Goal: Information Seeking & Learning: Learn about a topic

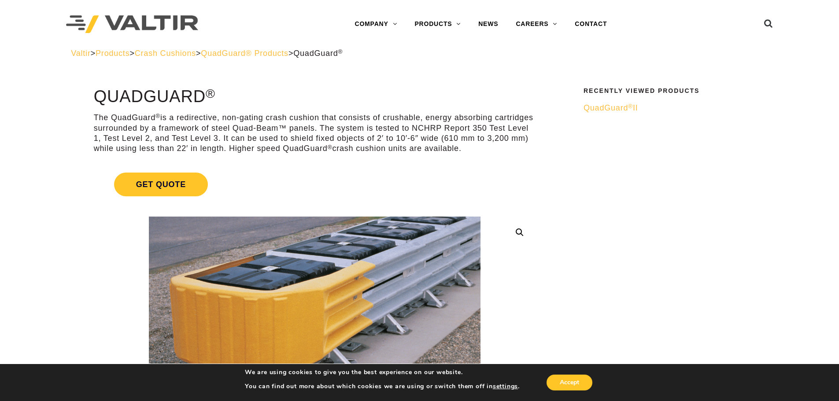
click at [261, 53] on span "QuadGuard® Products" at bounding box center [245, 53] width 88 height 9
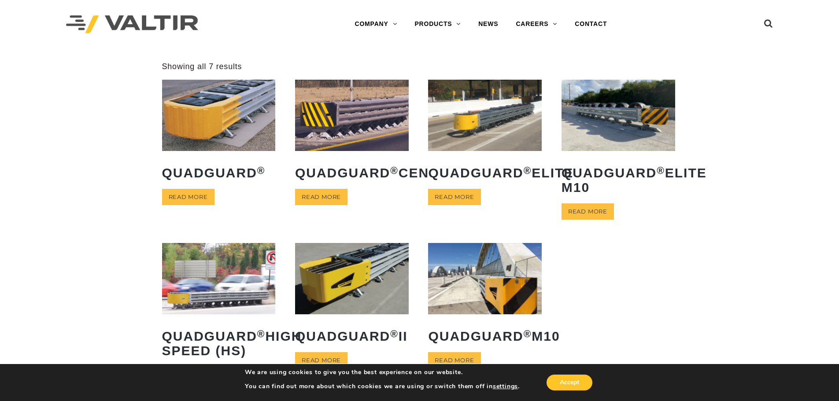
scroll to position [44, 0]
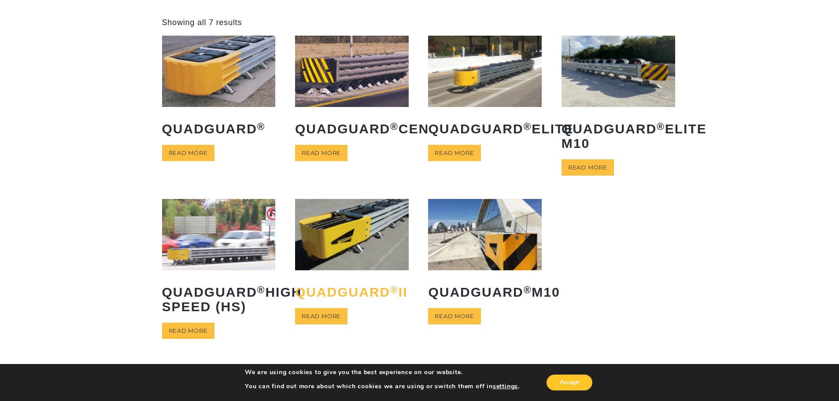
click at [361, 293] on h2 "QuadGuard ® II" at bounding box center [352, 292] width 114 height 28
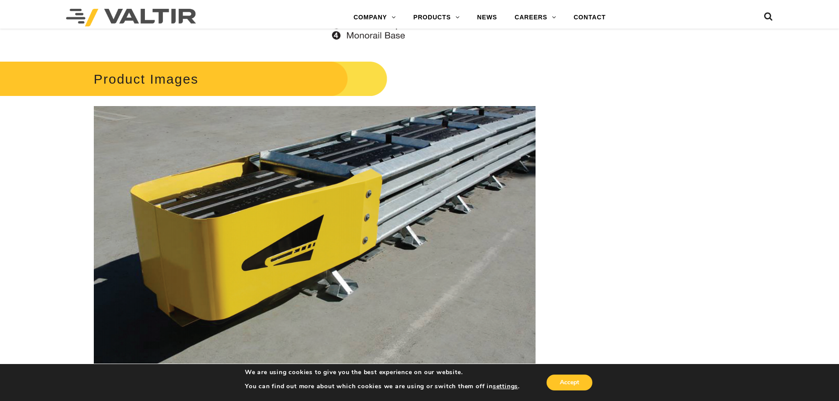
scroll to position [1629, 0]
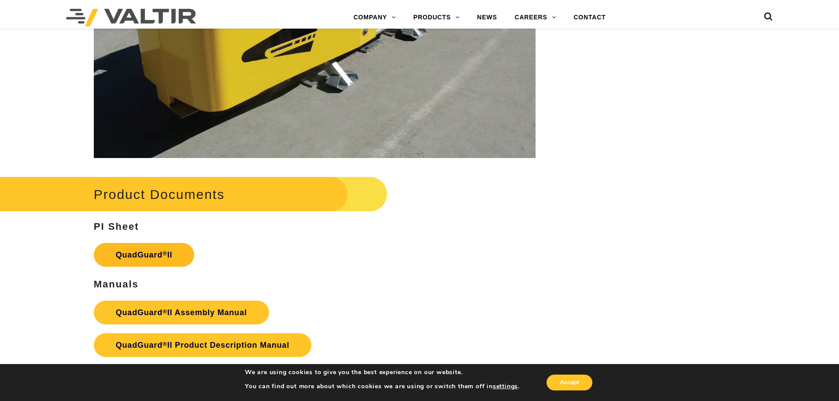
click at [156, 244] on link "QuadGuard ® II" at bounding box center [144, 255] width 101 height 24
